Goal: Task Accomplishment & Management: Use online tool/utility

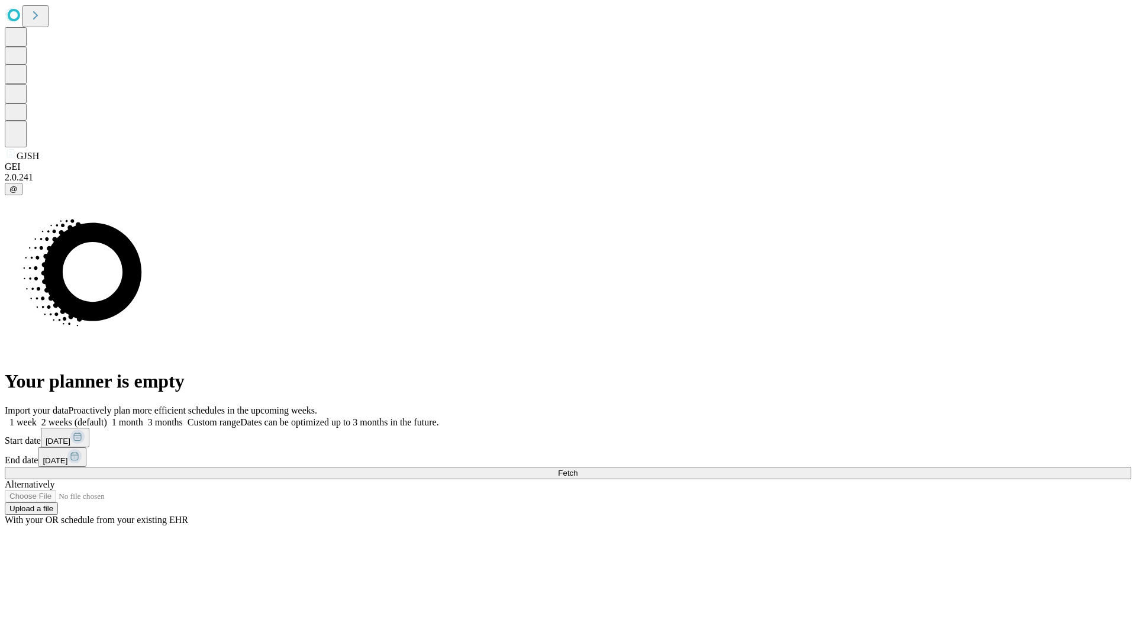
click at [578, 469] on span "Fetch" at bounding box center [568, 473] width 20 height 9
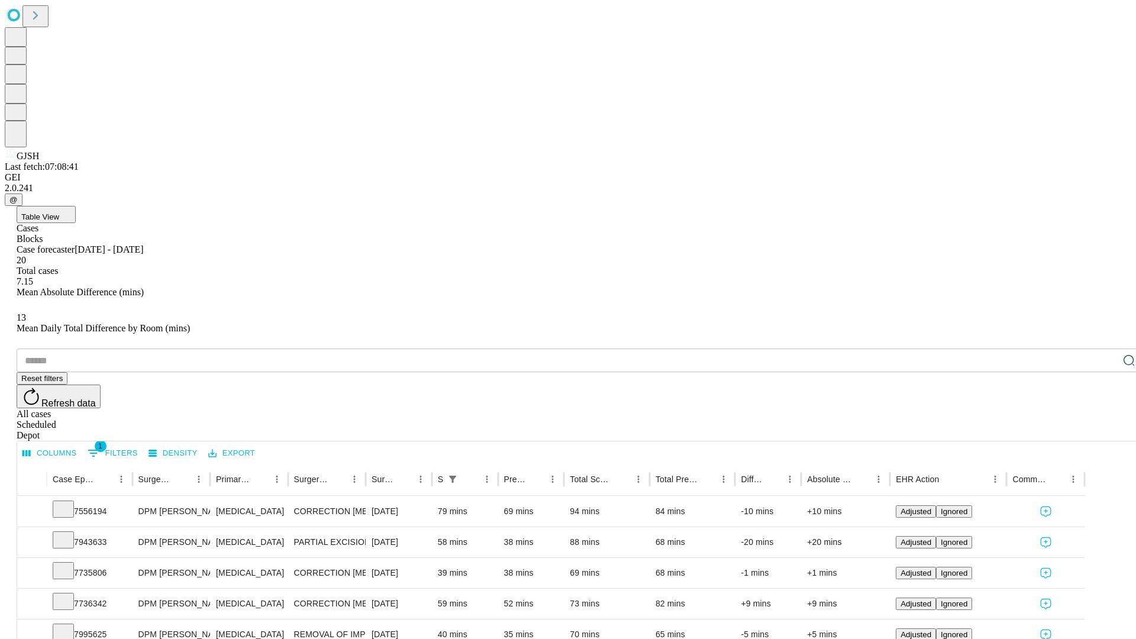
click at [59, 212] on span "Table View" at bounding box center [40, 216] width 38 height 9
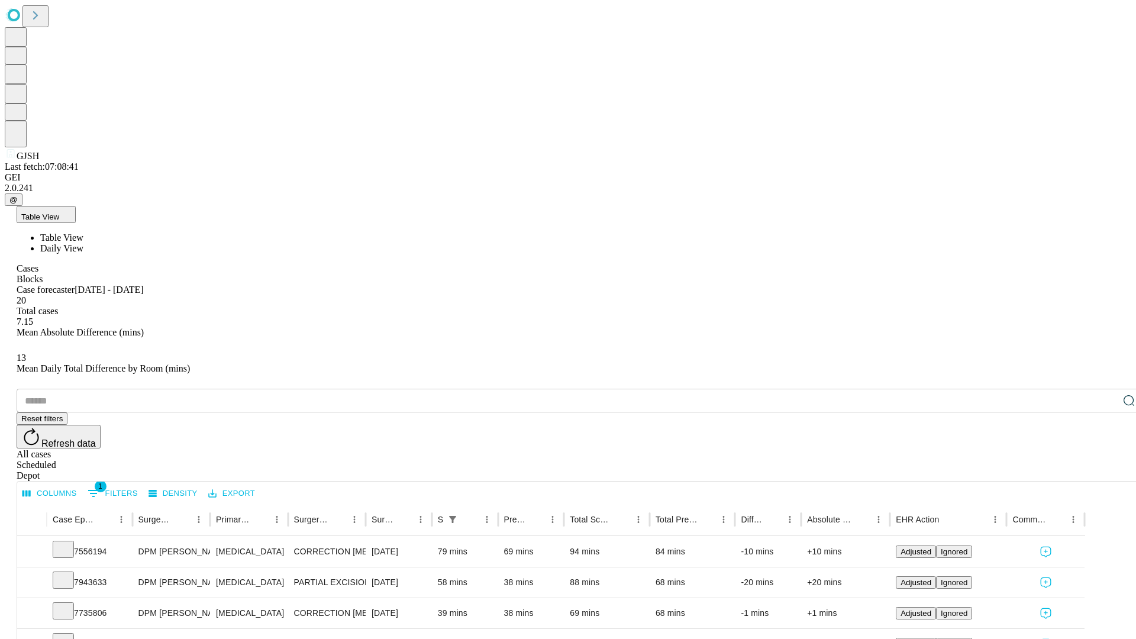
click at [83, 243] on span "Daily View" at bounding box center [61, 248] width 43 height 10
